Goal: Task Accomplishment & Management: Manage account settings

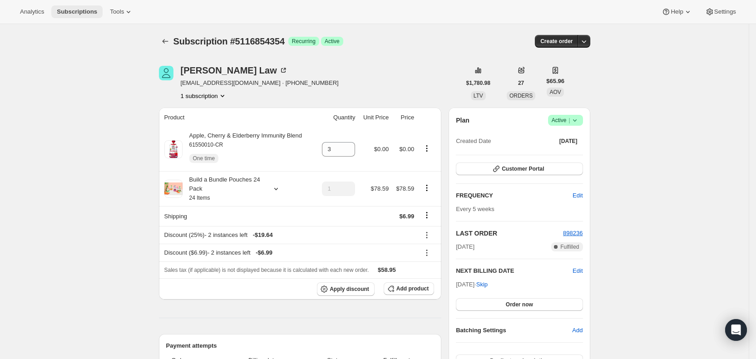
scroll to position [244, 0]
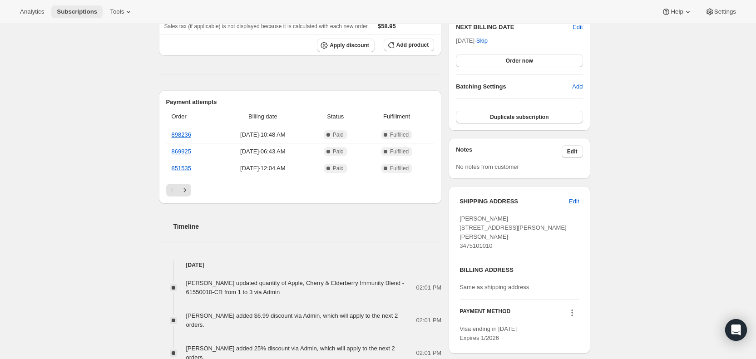
click at [80, 8] on span "Subscriptions" at bounding box center [77, 11] width 40 height 7
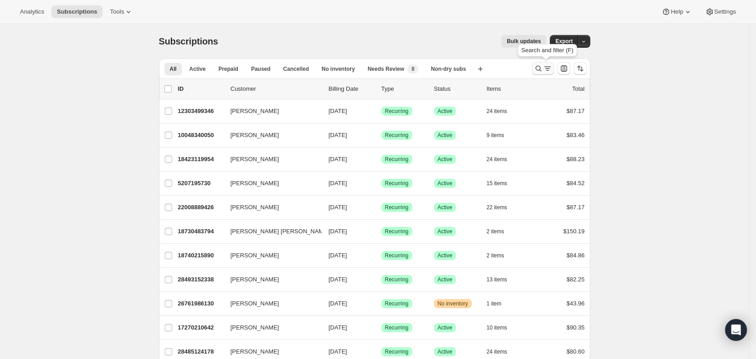
click at [548, 67] on icon "Search and filter results" at bounding box center [547, 68] width 9 height 9
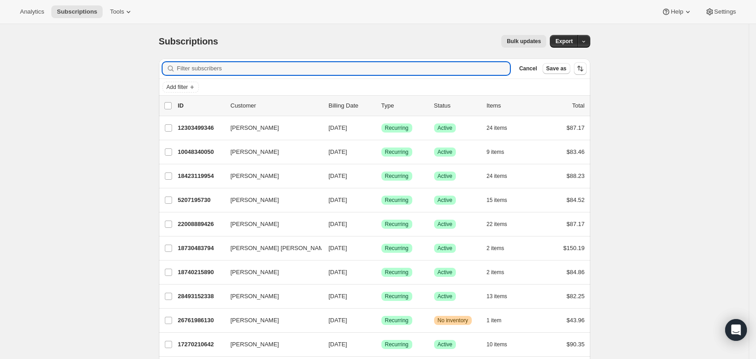
paste input "[EMAIL_ADDRESS][DOMAIN_NAME]"
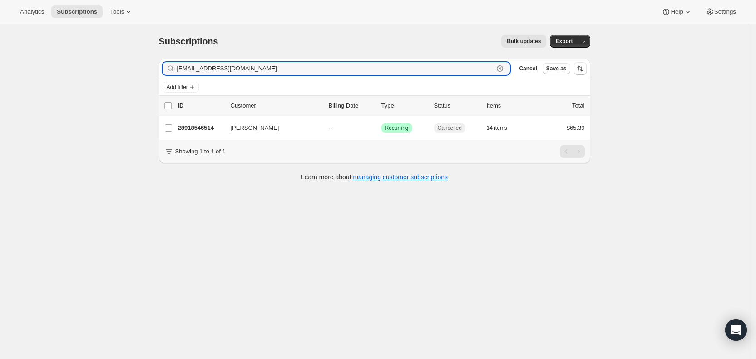
drag, startPoint x: 249, startPoint y: 70, endPoint x: 170, endPoint y: 69, distance: 78.6
click at [170, 69] on div "[EMAIL_ADDRESS][DOMAIN_NAME] Clear" at bounding box center [337, 68] width 348 height 13
paste input "[EMAIL_ADDRESS]"
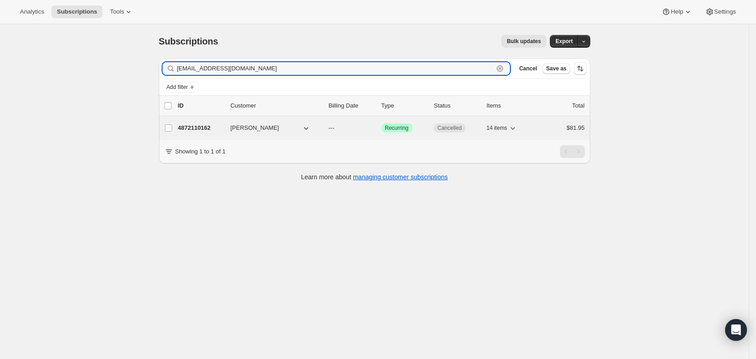
type input "[EMAIL_ADDRESS][DOMAIN_NAME]"
click at [342, 129] on p "---" at bounding box center [351, 128] width 45 height 9
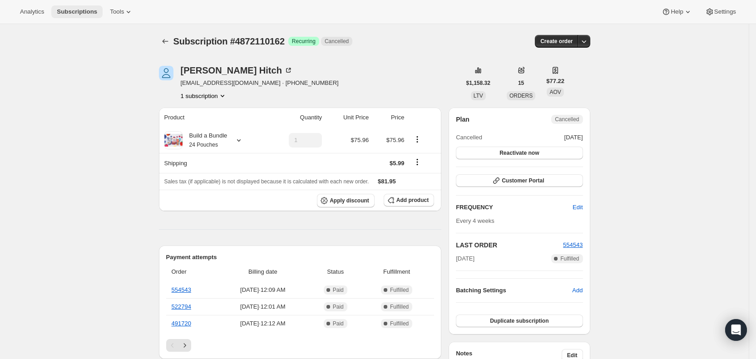
click at [84, 9] on span "Subscriptions" at bounding box center [77, 11] width 40 height 7
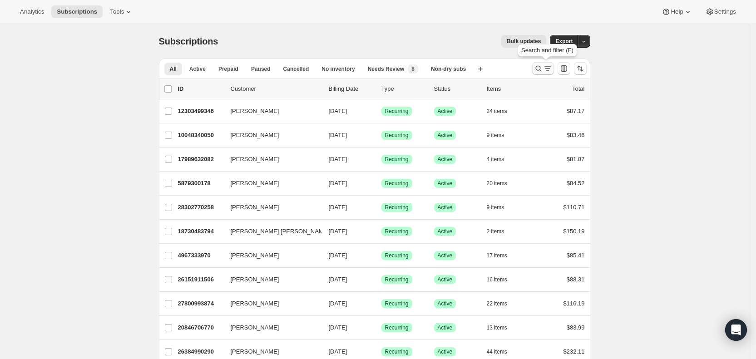
click at [548, 68] on icon "Search and filter results" at bounding box center [547, 68] width 9 height 9
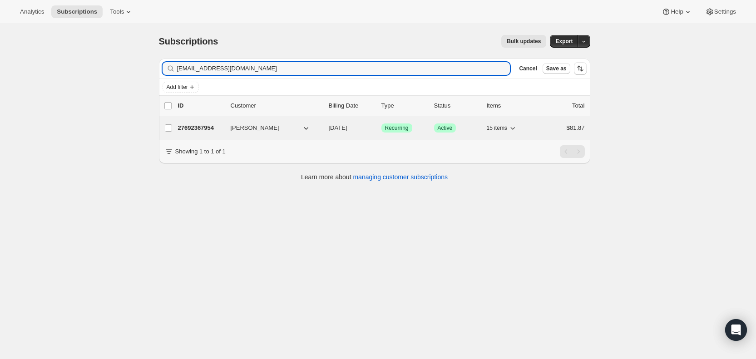
type input "[EMAIL_ADDRESS][DOMAIN_NAME]"
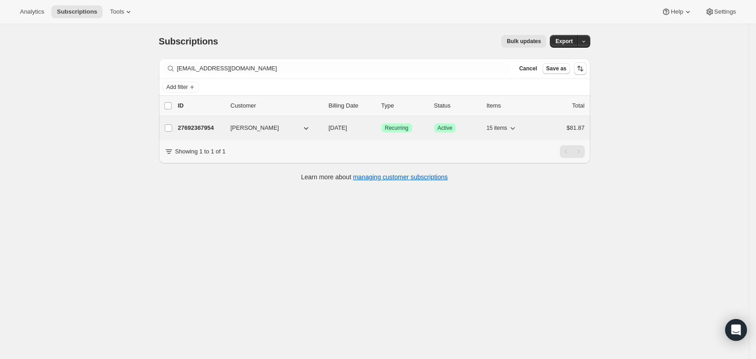
click at [244, 127] on span "[PERSON_NAME]" at bounding box center [255, 128] width 49 height 9
click at [347, 130] on span "[DATE]" at bounding box center [338, 127] width 19 height 7
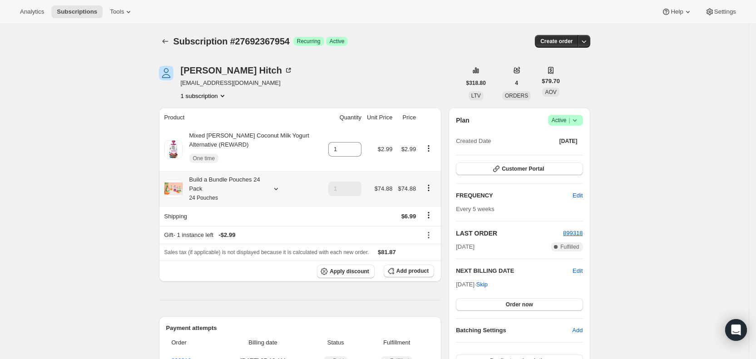
click at [279, 190] on icon at bounding box center [276, 188] width 9 height 9
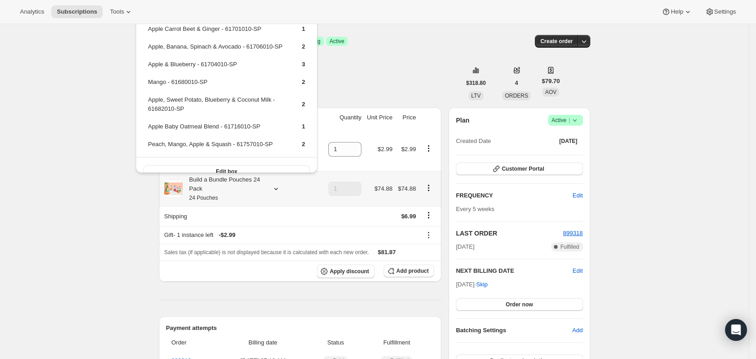
scroll to position [177, 0]
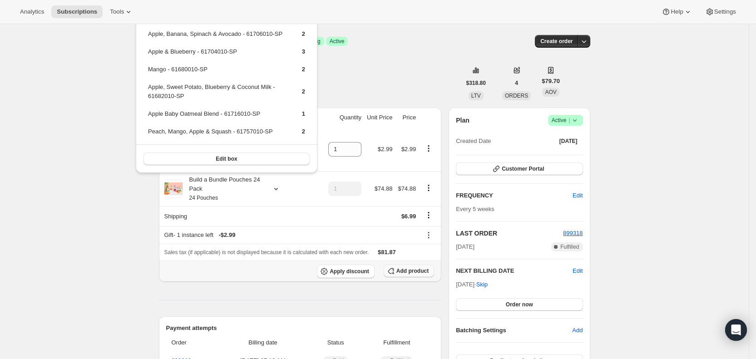
click at [416, 271] on span "Add product" at bounding box center [412, 270] width 32 height 7
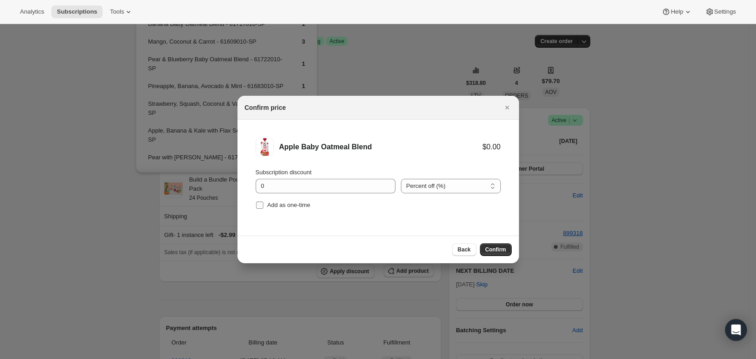
click at [260, 207] on input "Add as one-time" at bounding box center [259, 205] width 7 height 7
checkbox input "true"
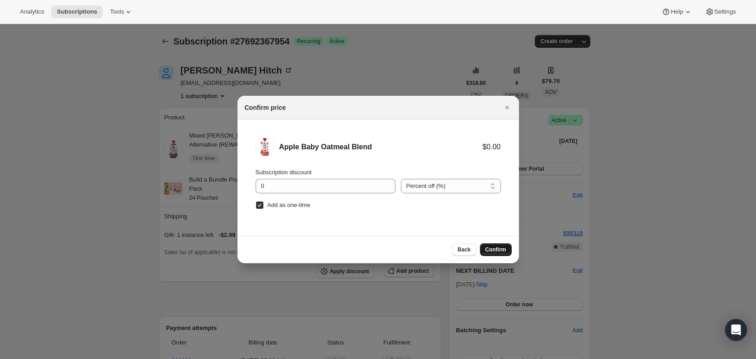
click at [492, 250] on span "Confirm" at bounding box center [495, 249] width 21 height 7
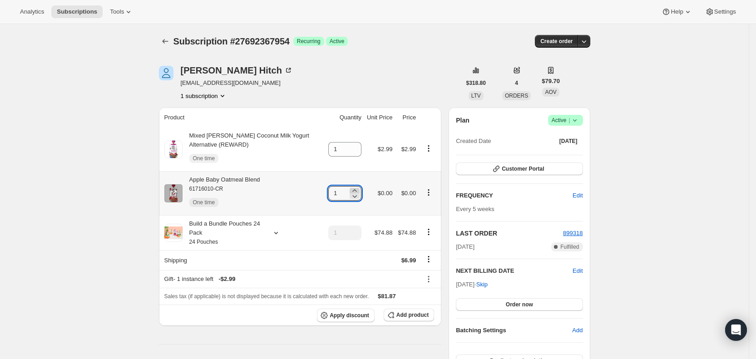
drag, startPoint x: 338, startPoint y: 196, endPoint x: 359, endPoint y: 188, distance: 22.4
click at [347, 193] on input "1" at bounding box center [338, 193] width 20 height 15
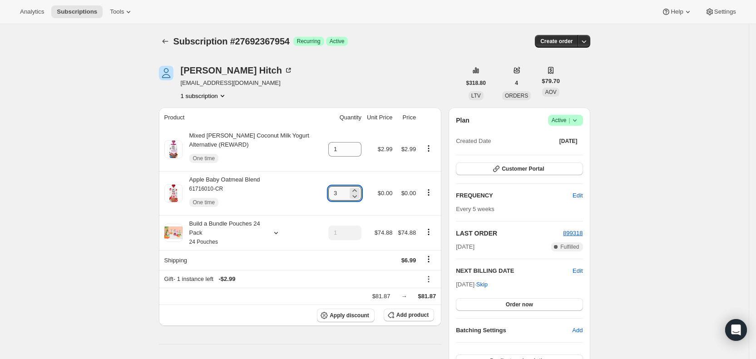
type input "3"
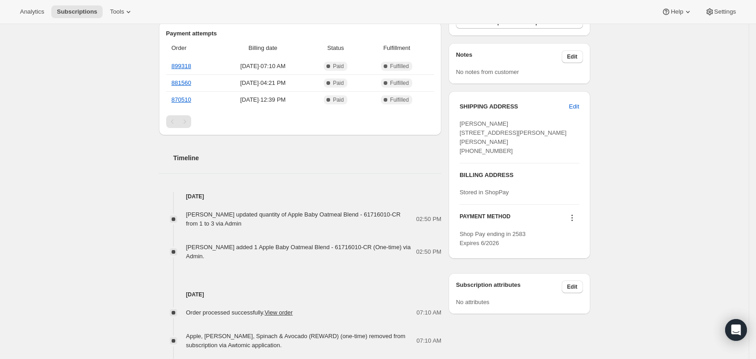
scroll to position [341, 0]
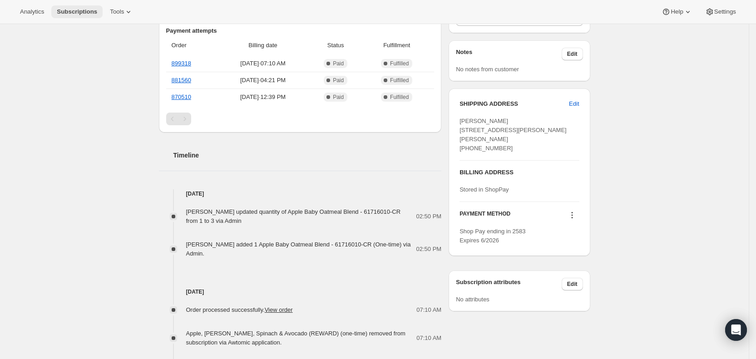
click at [92, 12] on span "Subscriptions" at bounding box center [77, 11] width 40 height 7
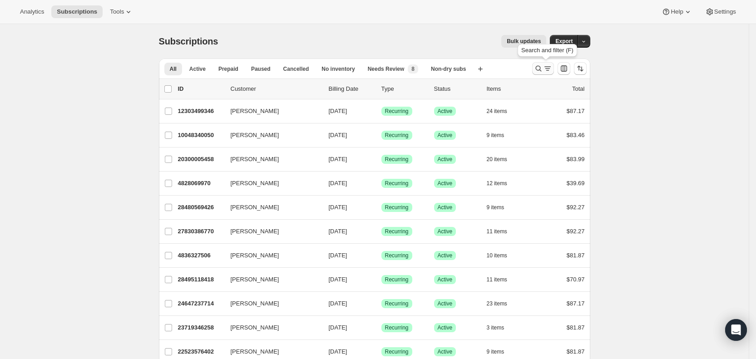
click at [547, 68] on icon "Search and filter results" at bounding box center [547, 68] width 9 height 9
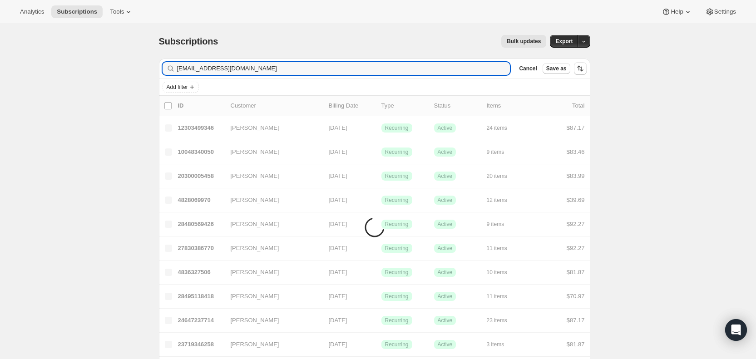
type input "[EMAIL_ADDRESS][DOMAIN_NAME]"
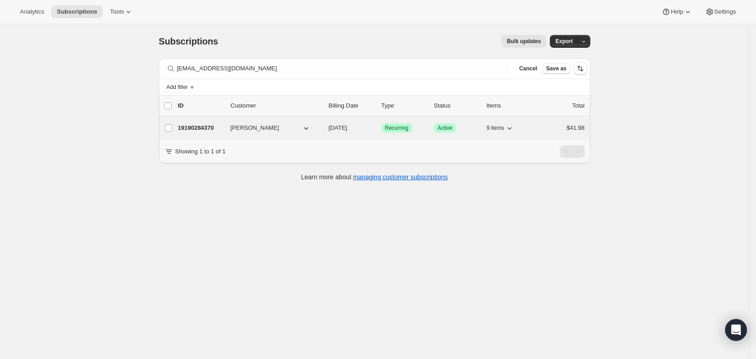
click at [346, 127] on span "[DATE]" at bounding box center [338, 127] width 19 height 7
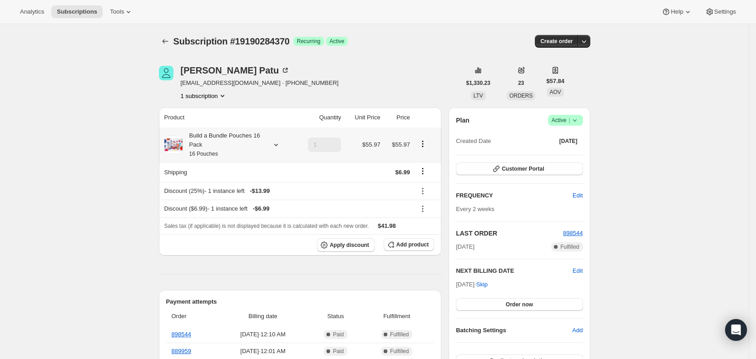
click at [278, 144] on icon at bounding box center [276, 144] width 9 height 9
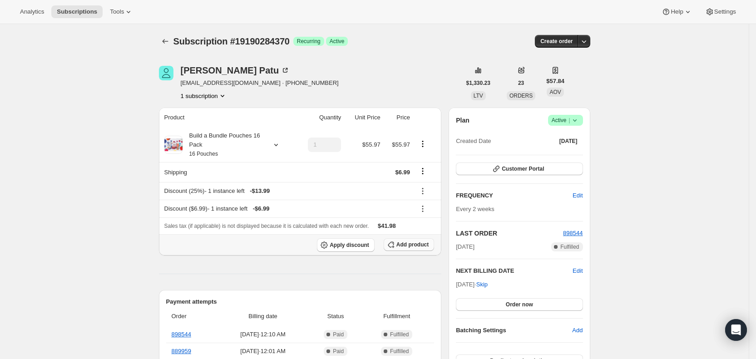
click at [413, 243] on span "Add product" at bounding box center [412, 244] width 32 height 7
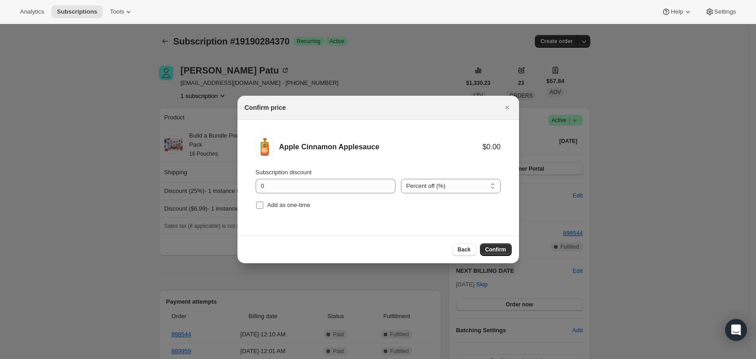
click at [261, 203] on input "Add as one-time" at bounding box center [259, 205] width 7 height 7
checkbox input "true"
click at [500, 247] on span "Confirm" at bounding box center [495, 249] width 21 height 7
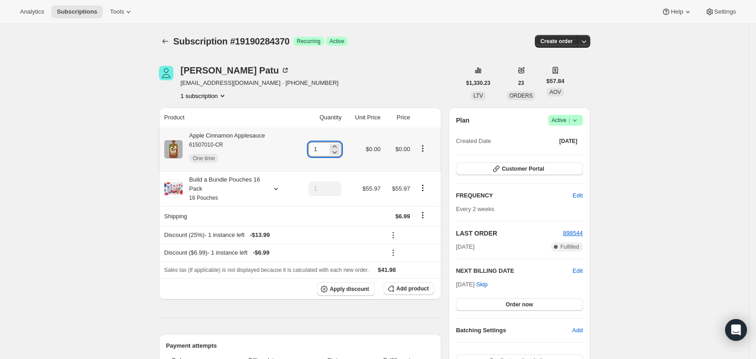
drag, startPoint x: 317, startPoint y: 151, endPoint x: 325, endPoint y: 150, distance: 8.2
click at [325, 150] on input "1" at bounding box center [318, 149] width 20 height 15
type input "3"
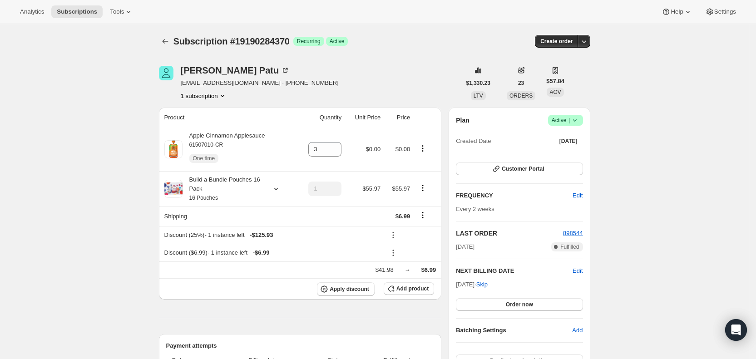
drag, startPoint x: 426, startPoint y: 38, endPoint x: 440, endPoint y: 3, distance: 37.9
click at [430, 27] on div "Subscription #19190284370. This page is ready Subscription #19190284370 Success…" at bounding box center [374, 41] width 431 height 35
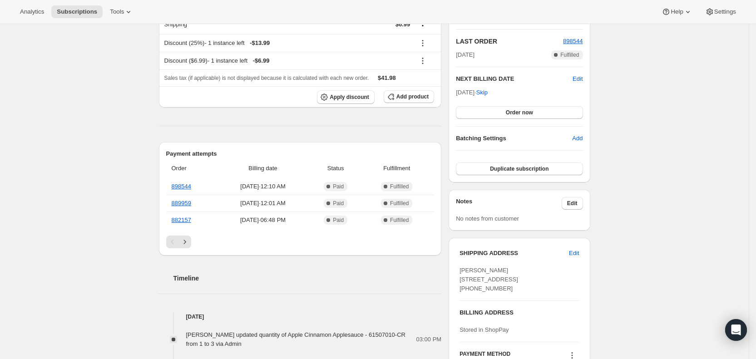
scroll to position [204, 0]
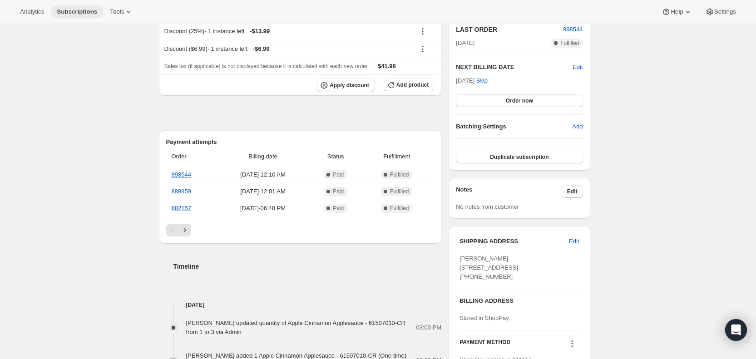
click at [76, 10] on span "Subscriptions" at bounding box center [77, 11] width 40 height 7
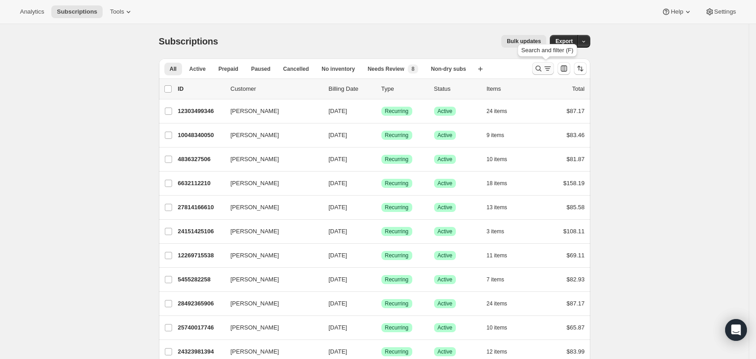
click at [548, 67] on icon "Search and filter results" at bounding box center [547, 68] width 9 height 9
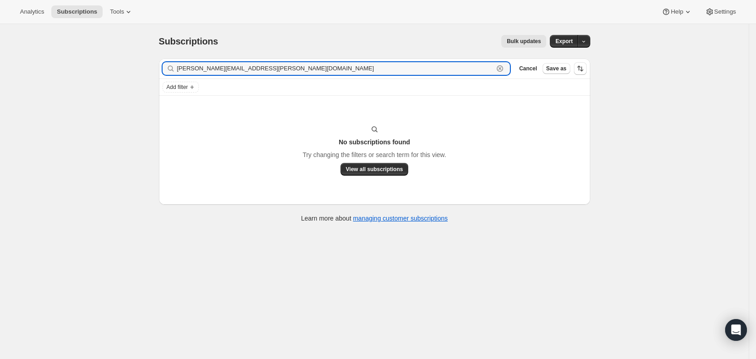
drag, startPoint x: 253, startPoint y: 68, endPoint x: 176, endPoint y: 69, distance: 76.8
click at [176, 69] on div "[PERSON_NAME][EMAIL_ADDRESS][PERSON_NAME][DOMAIN_NAME] Clear" at bounding box center [337, 68] width 348 height 13
paste input "zoe.[PERSON_NAME]"
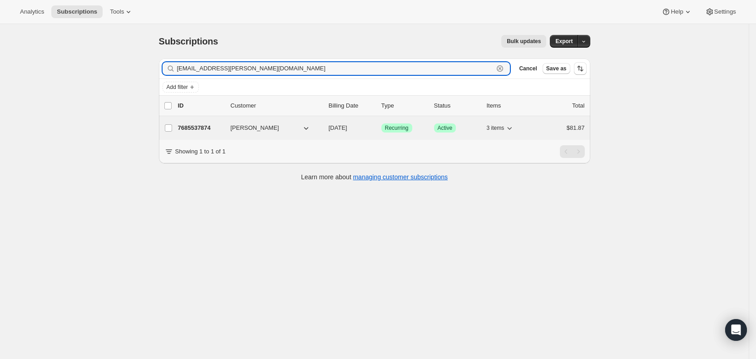
type input "[EMAIL_ADDRESS][PERSON_NAME][DOMAIN_NAME]"
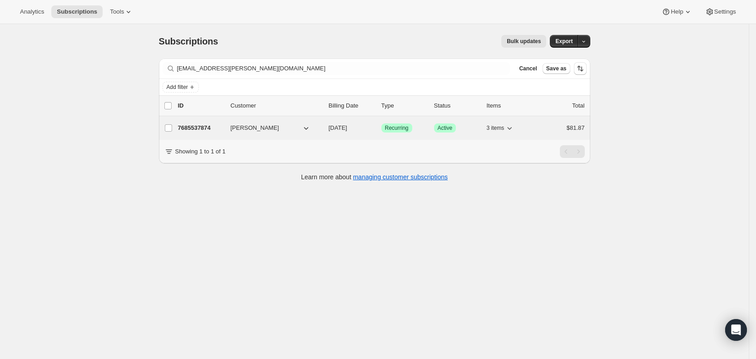
click at [347, 129] on span "[DATE]" at bounding box center [338, 127] width 19 height 7
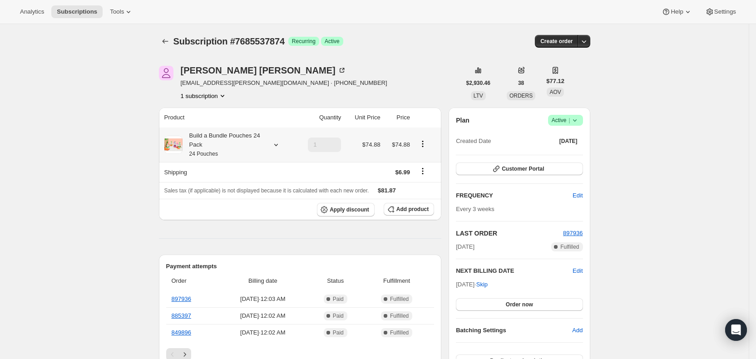
click at [281, 145] on icon at bounding box center [276, 144] width 9 height 9
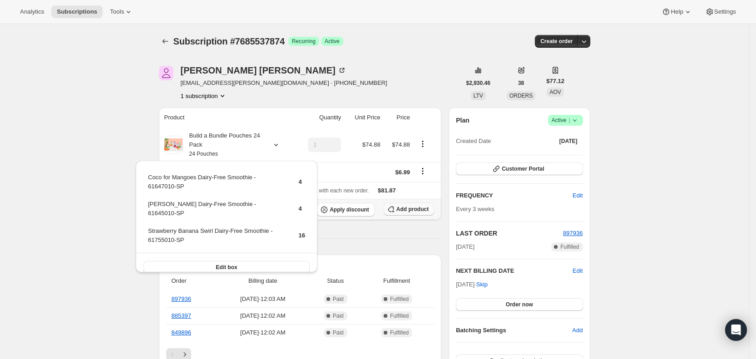
click at [426, 208] on span "Add product" at bounding box center [412, 209] width 32 height 7
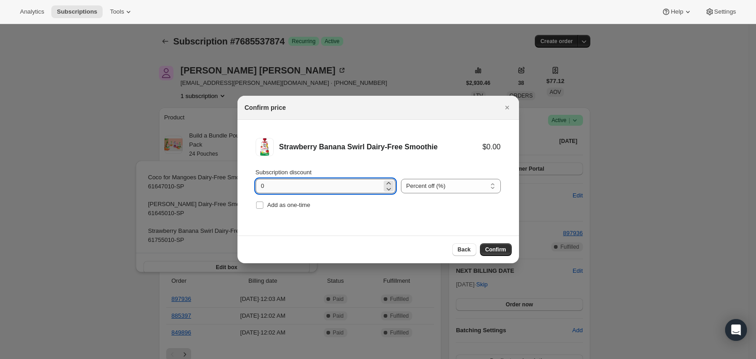
drag, startPoint x: 257, startPoint y: 191, endPoint x: 276, endPoint y: 190, distance: 19.1
click at [276, 190] on input "0" at bounding box center [319, 186] width 126 height 15
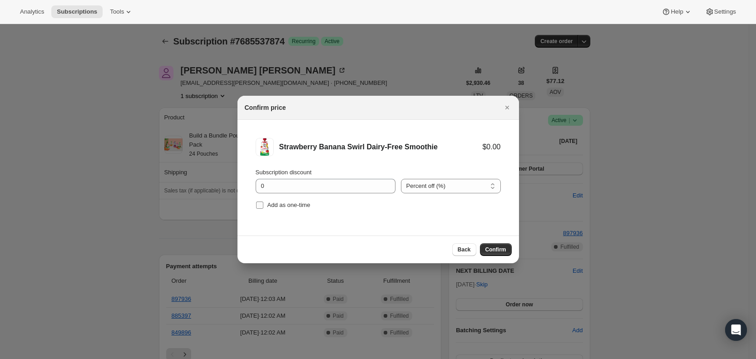
drag, startPoint x: 263, startPoint y: 203, endPoint x: 295, endPoint y: 208, distance: 32.2
click at [263, 203] on input "Add as one-time" at bounding box center [259, 205] width 7 height 7
checkbox input "true"
click at [502, 247] on span "Confirm" at bounding box center [495, 249] width 21 height 7
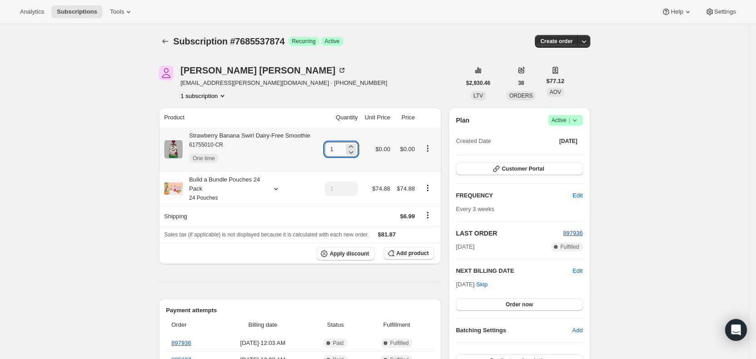
drag, startPoint x: 331, startPoint y: 150, endPoint x: 340, endPoint y: 148, distance: 9.5
click at [340, 148] on input "1" at bounding box center [335, 149] width 20 height 15
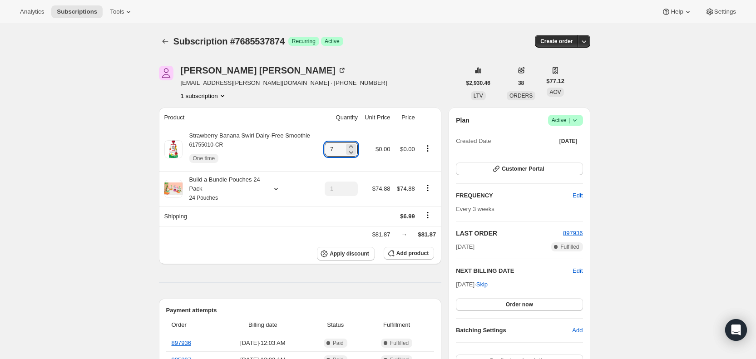
type input "7"
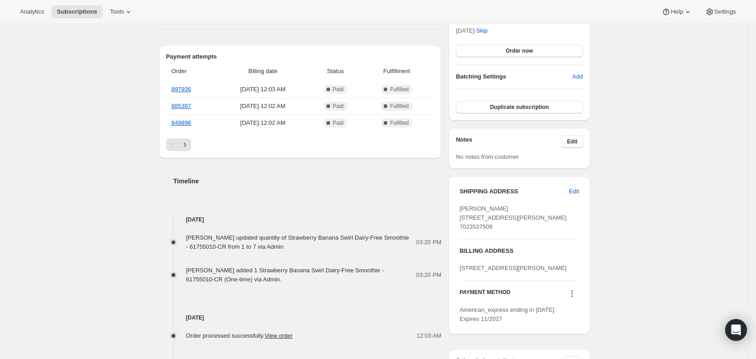
scroll to position [257, 0]
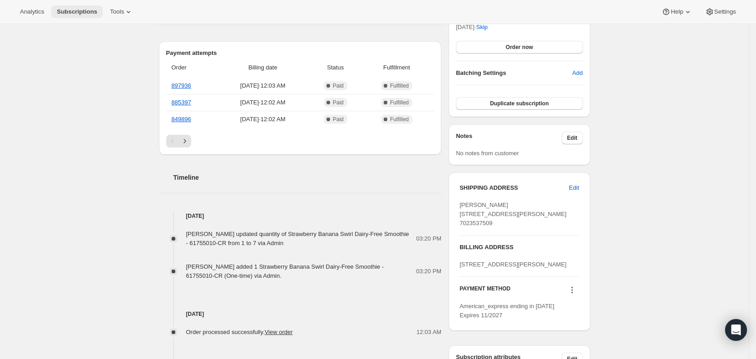
click at [86, 11] on span "Subscriptions" at bounding box center [77, 11] width 40 height 7
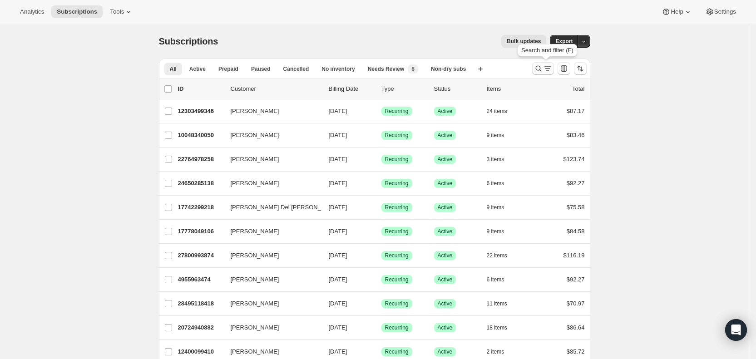
click at [549, 67] on icon "Search and filter results" at bounding box center [547, 68] width 9 height 9
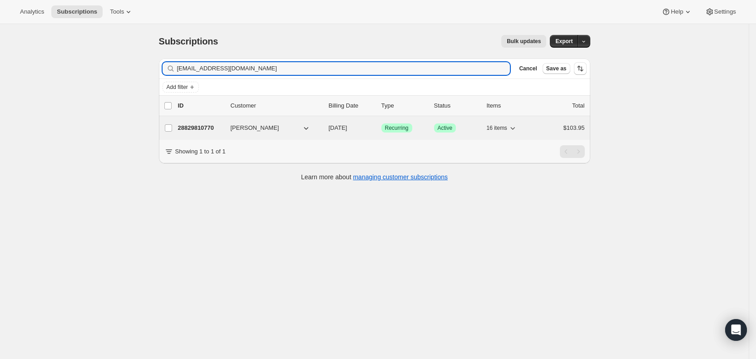
type input "[EMAIL_ADDRESS][DOMAIN_NAME]"
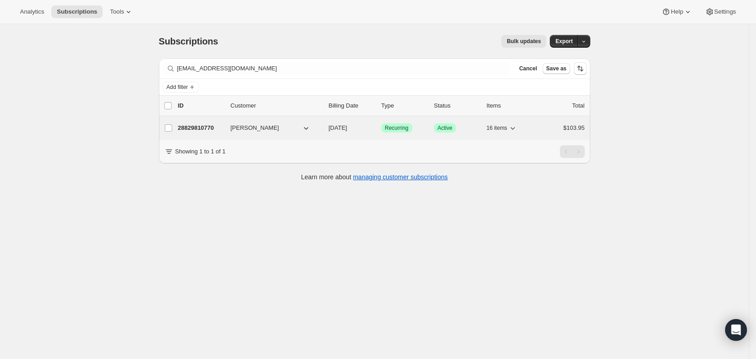
click at [347, 129] on span "[DATE]" at bounding box center [338, 127] width 19 height 7
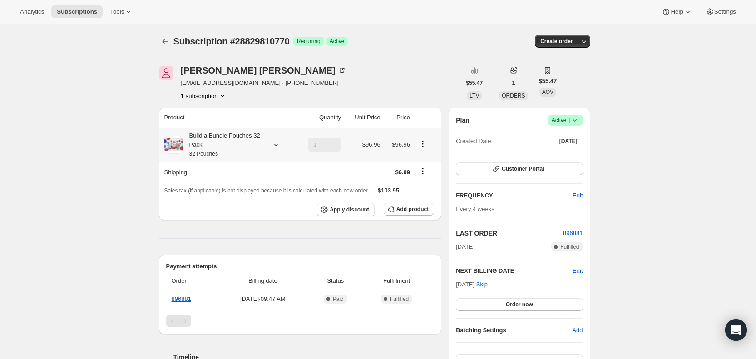
click at [280, 146] on icon at bounding box center [276, 144] width 9 height 9
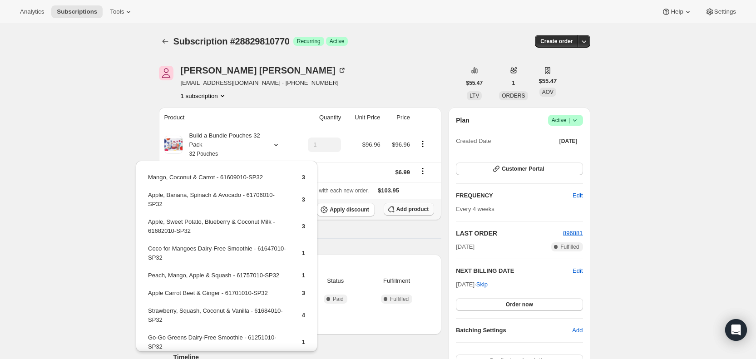
click at [410, 206] on span "Add product" at bounding box center [412, 209] width 32 height 7
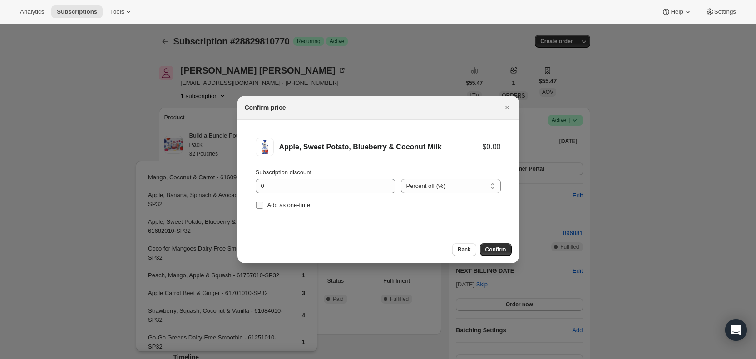
click at [270, 208] on span "Add as one-time" at bounding box center [288, 205] width 43 height 7
click at [263, 208] on input "Add as one-time" at bounding box center [259, 205] width 7 height 7
checkbox input "true"
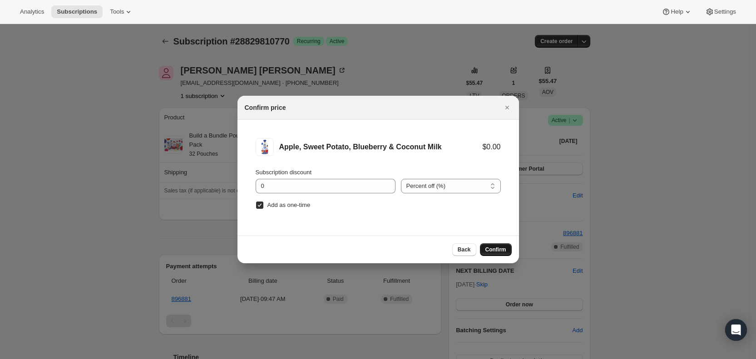
click at [492, 250] on span "Confirm" at bounding box center [495, 249] width 21 height 7
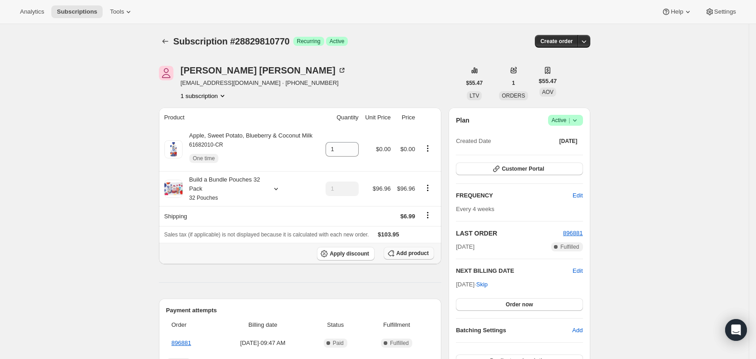
click at [415, 252] on span "Add product" at bounding box center [412, 253] width 32 height 7
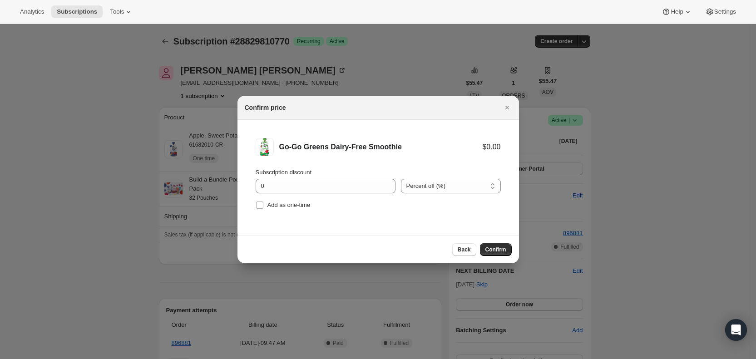
drag, startPoint x: 284, startPoint y: 204, endPoint x: 361, endPoint y: 223, distance: 79.2
click at [283, 203] on span "Add as one-time" at bounding box center [288, 205] width 43 height 7
click at [263, 203] on input "Add as one-time" at bounding box center [259, 205] width 7 height 7
checkbox input "true"
click at [495, 249] on span "Confirm" at bounding box center [495, 249] width 21 height 7
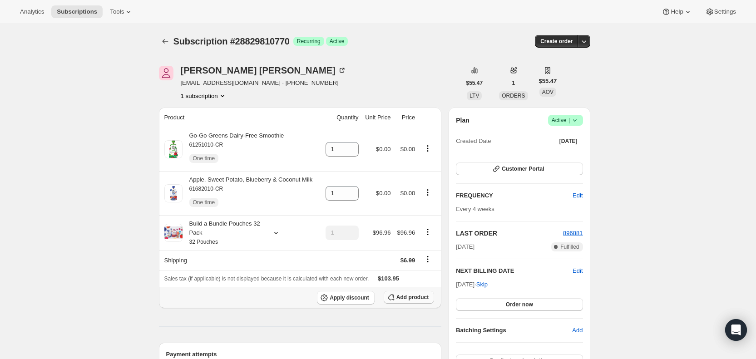
click at [424, 297] on span "Add product" at bounding box center [412, 297] width 32 height 7
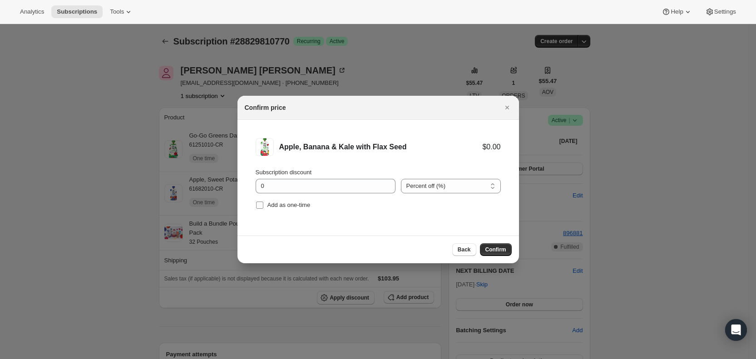
click at [261, 204] on input "Add as one-time" at bounding box center [259, 205] width 7 height 7
checkbox input "true"
click at [504, 253] on span "Confirm" at bounding box center [495, 249] width 21 height 7
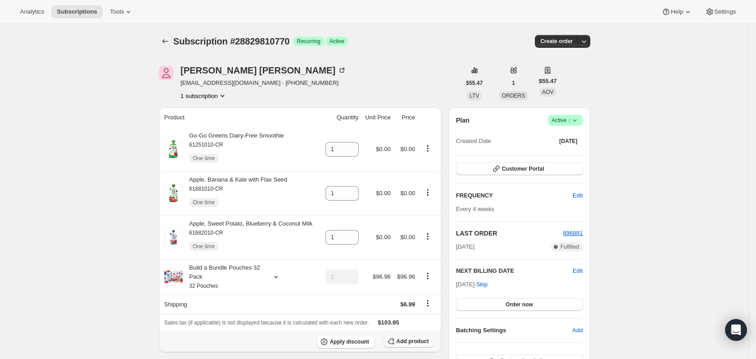
click at [419, 345] on button "Add product" at bounding box center [409, 341] width 50 height 13
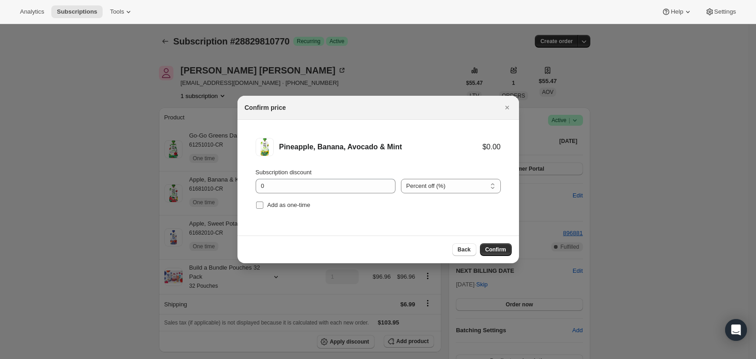
click at [269, 204] on span "Add as one-time" at bounding box center [288, 205] width 43 height 7
click at [263, 204] on input "Add as one-time" at bounding box center [259, 205] width 7 height 7
checkbox input "true"
drag, startPoint x: 495, startPoint y: 250, endPoint x: 223, endPoint y: 204, distance: 275.8
click at [493, 250] on span "Confirm" at bounding box center [495, 249] width 21 height 7
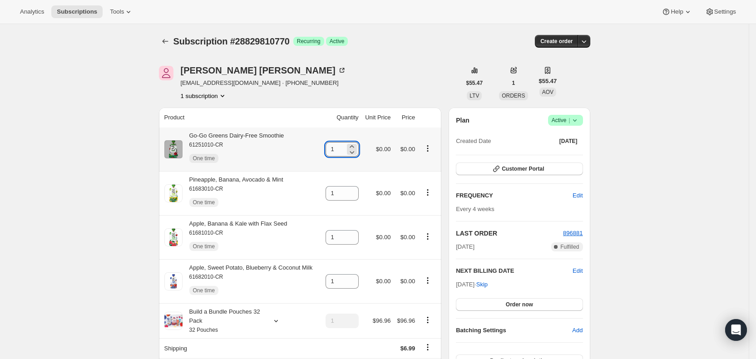
drag, startPoint x: 333, startPoint y: 150, endPoint x: 339, endPoint y: 151, distance: 6.4
click at [339, 151] on input "1" at bounding box center [336, 149] width 20 height 15
type input "2"
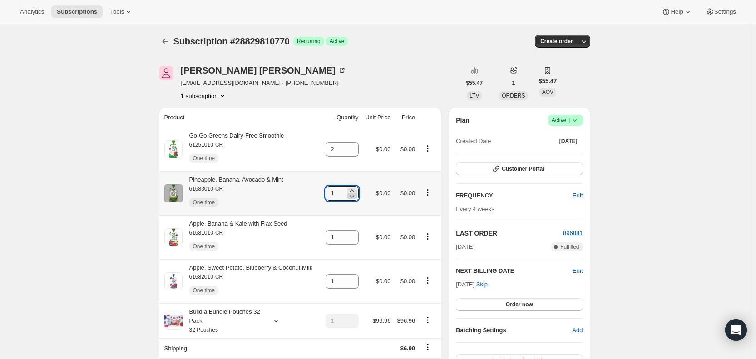
drag, startPoint x: 330, startPoint y: 194, endPoint x: 351, endPoint y: 194, distance: 20.4
click at [351, 194] on div "1" at bounding box center [342, 193] width 33 height 15
type input "2"
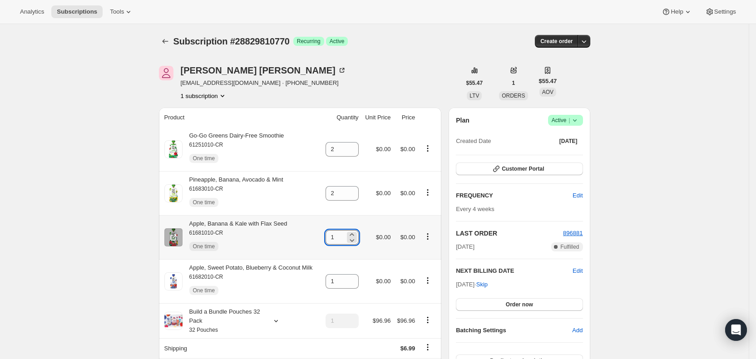
drag, startPoint x: 334, startPoint y: 239, endPoint x: 343, endPoint y: 236, distance: 9.5
click at [343, 236] on input "1" at bounding box center [336, 237] width 20 height 15
type input "2"
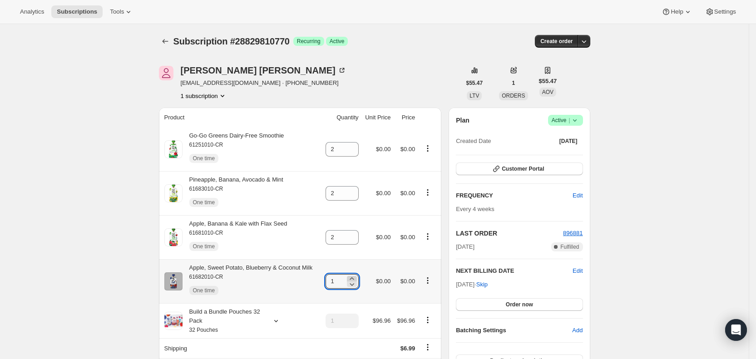
drag, startPoint x: 334, startPoint y: 283, endPoint x: 351, endPoint y: 281, distance: 16.5
click at [351, 281] on div "1" at bounding box center [342, 281] width 33 height 15
type input "2"
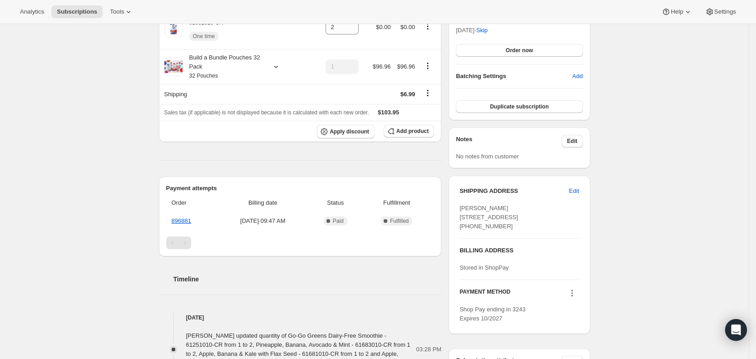
scroll to position [256, 0]
